Goal: Task Accomplishment & Management: Manage account settings

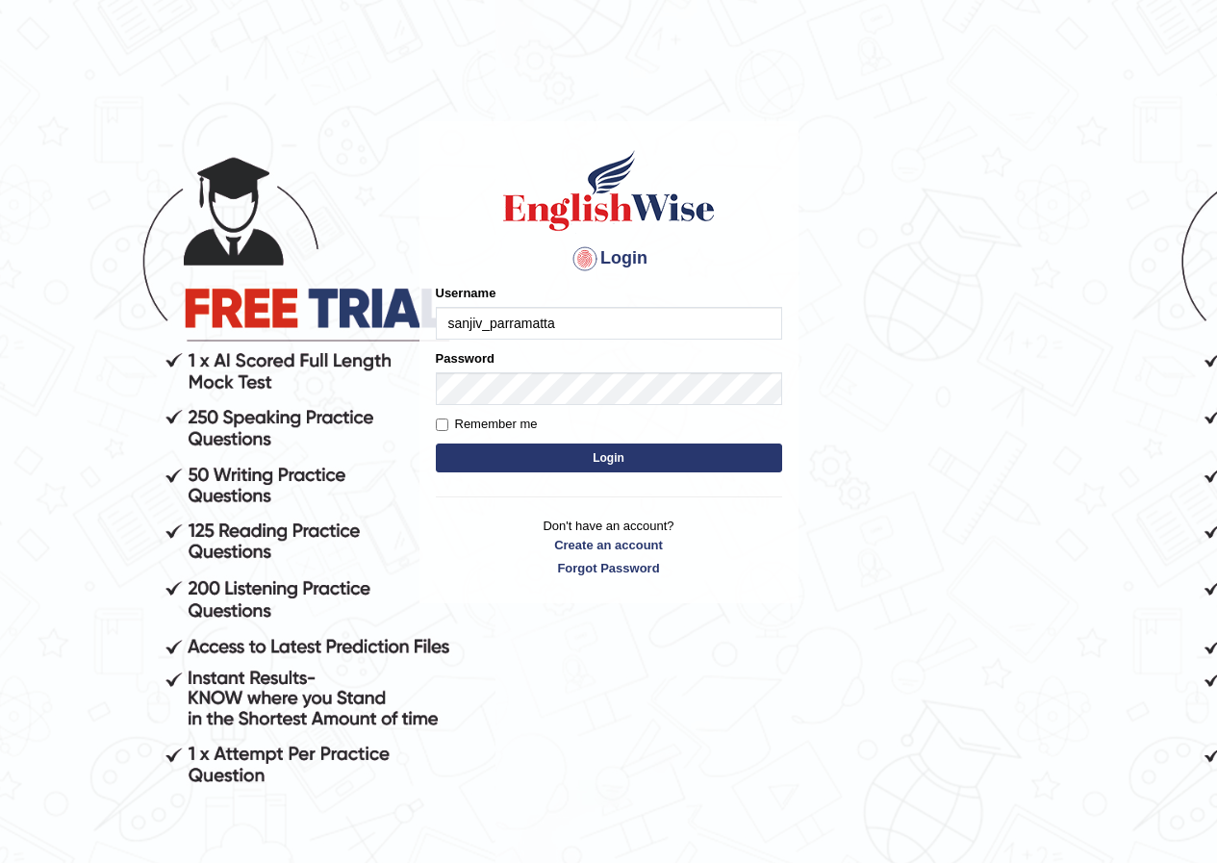
drag, startPoint x: 505, startPoint y: 334, endPoint x: 555, endPoint y: 325, distance: 50.8
click at [505, 333] on input "sanjiv_parramatta" at bounding box center [609, 323] width 346 height 33
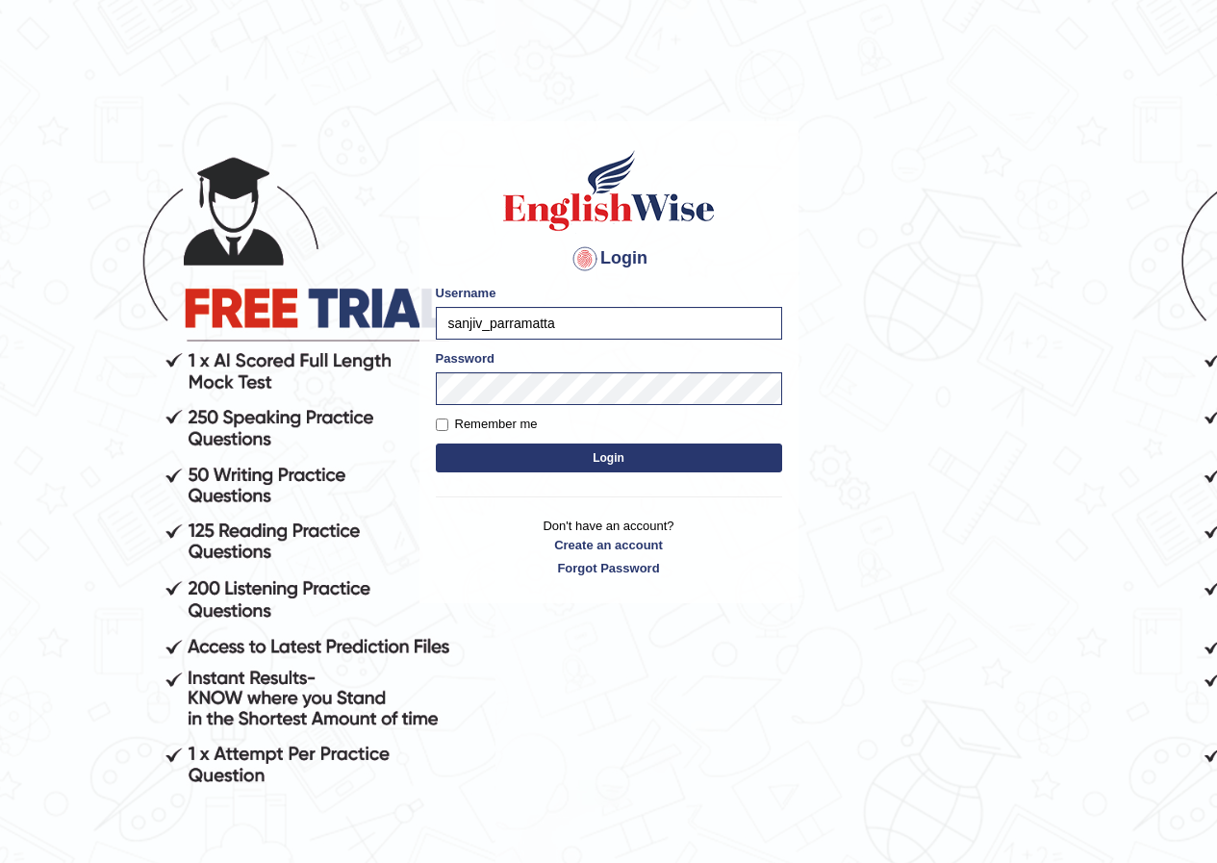
drag, startPoint x: 288, startPoint y: 327, endPoint x: 198, endPoint y: 317, distance: 90.1
click at [200, 319] on body "Login Please fix the following errors: Username sanjiv_parramatta Password Reme…" at bounding box center [608, 492] width 1217 height 863
type input "sinan_parramatta"
click at [566, 463] on button "Login" at bounding box center [609, 458] width 346 height 29
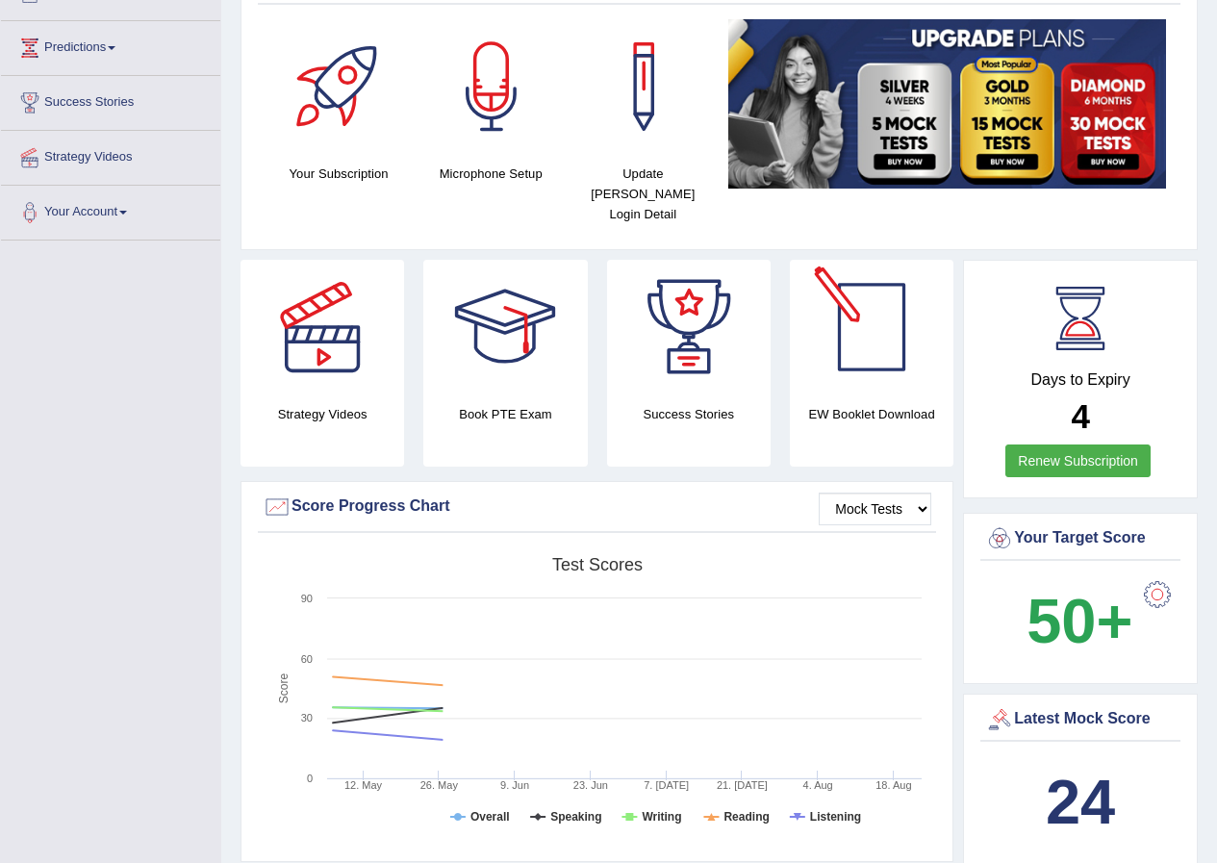
scroll to position [289, 0]
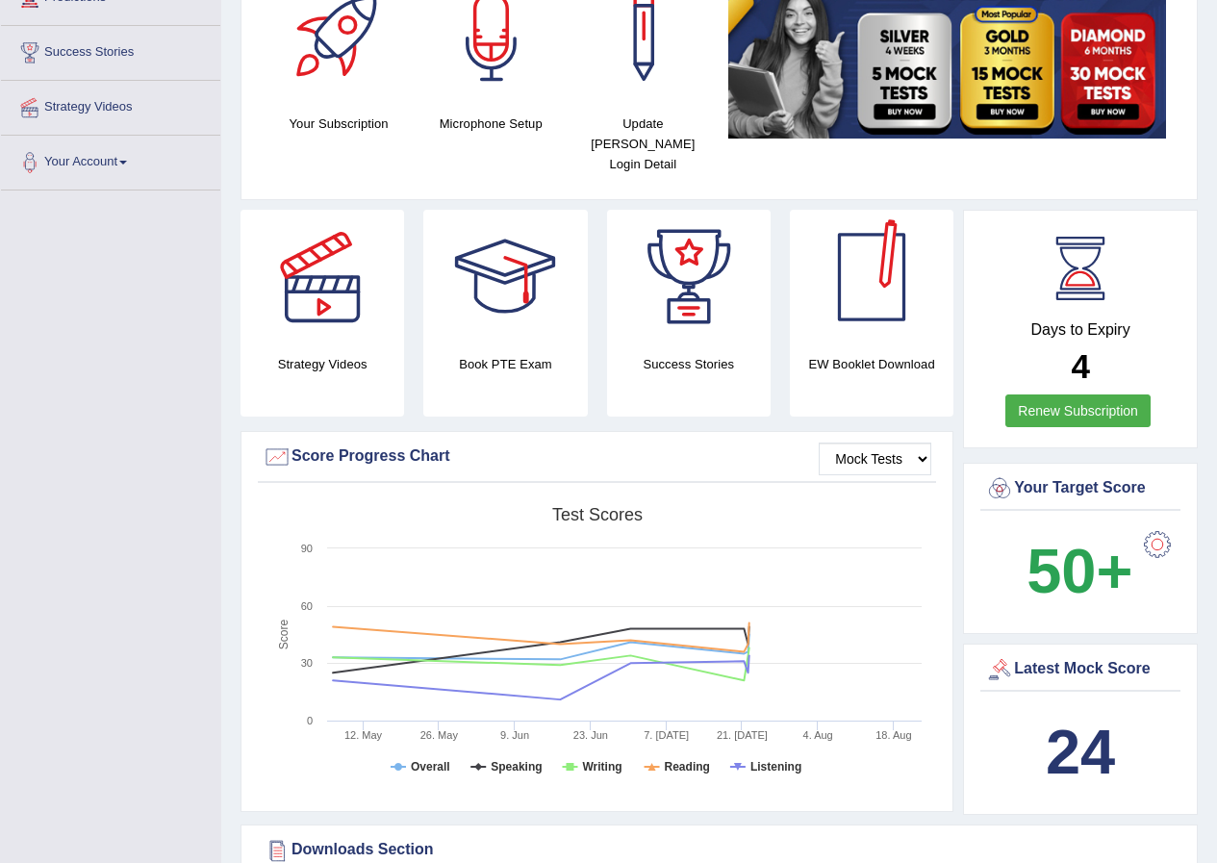
click at [866, 312] on div at bounding box center [871, 277] width 135 height 135
